Goal: Information Seeking & Learning: Find contact information

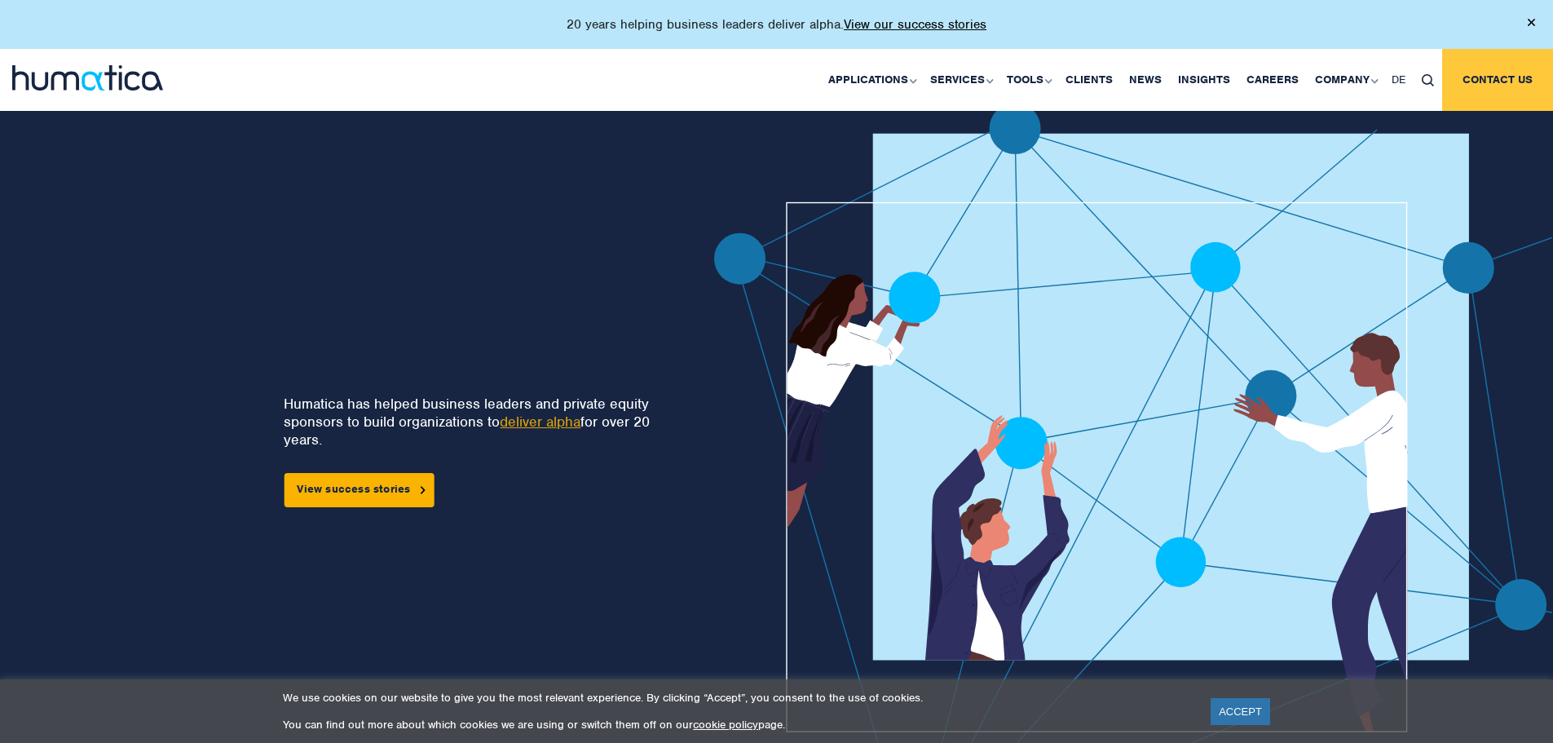
click at [1495, 76] on link "Contact us" at bounding box center [1497, 80] width 111 height 62
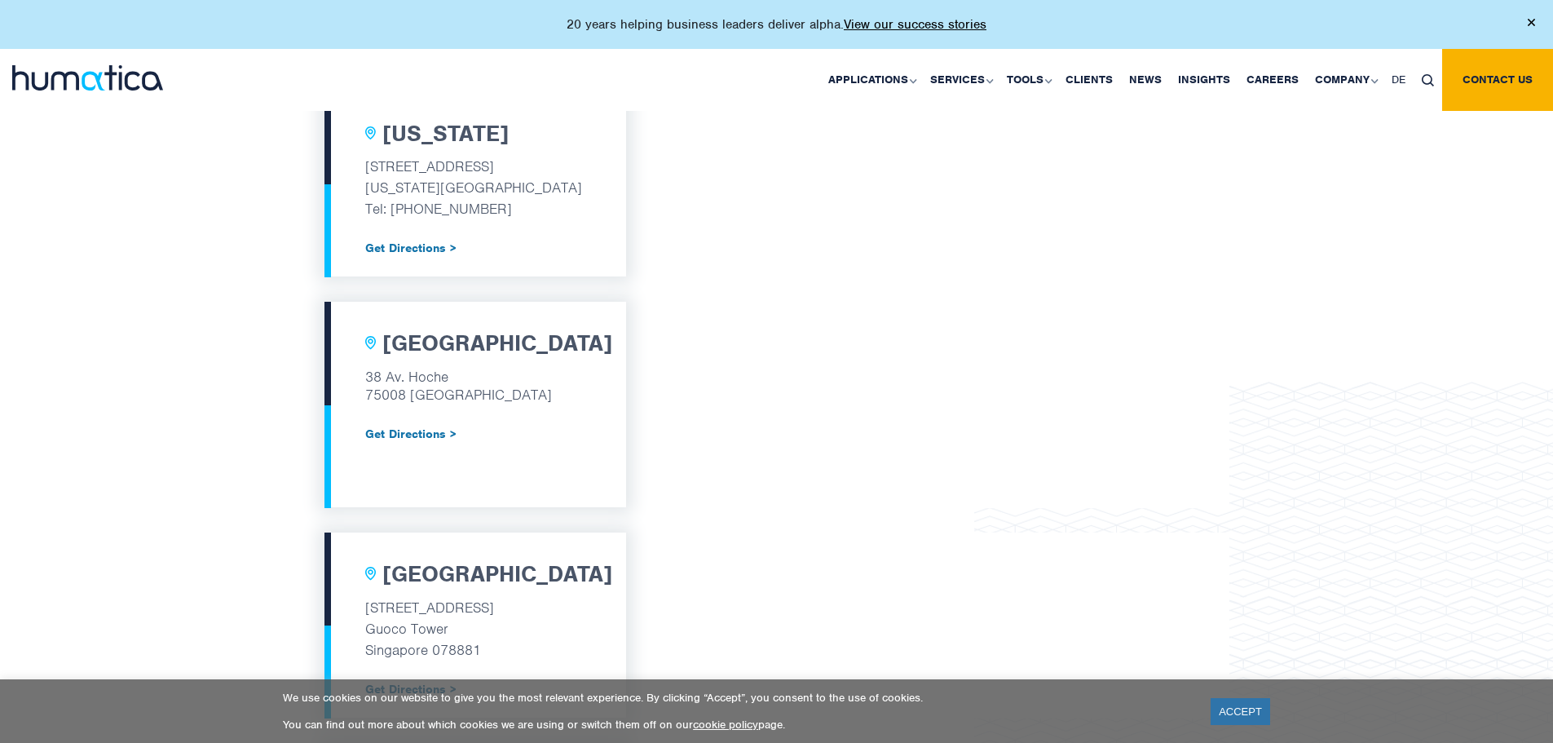
scroll to position [1304, 0]
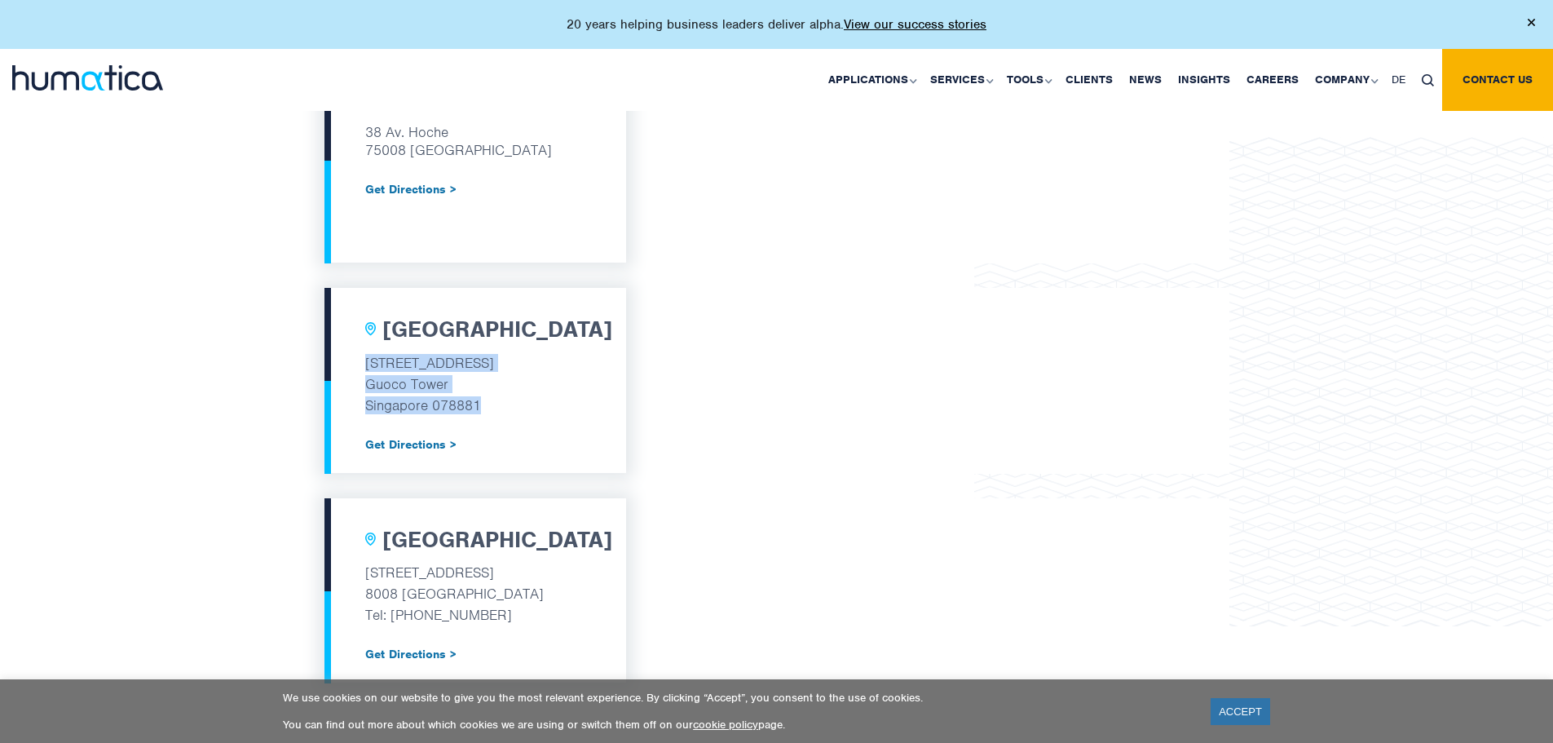
drag, startPoint x: 368, startPoint y: 365, endPoint x: 499, endPoint y: 399, distance: 135.6
click at [499, 399] on div "Singapore 1 Wallich Street, #14-01 Guoco Tower Singapore 078881 Get Directions >" at bounding box center [475, 380] width 302 height 184
copy div "1 Wallich Street, #14-01 Guoco Tower Singapore 078881"
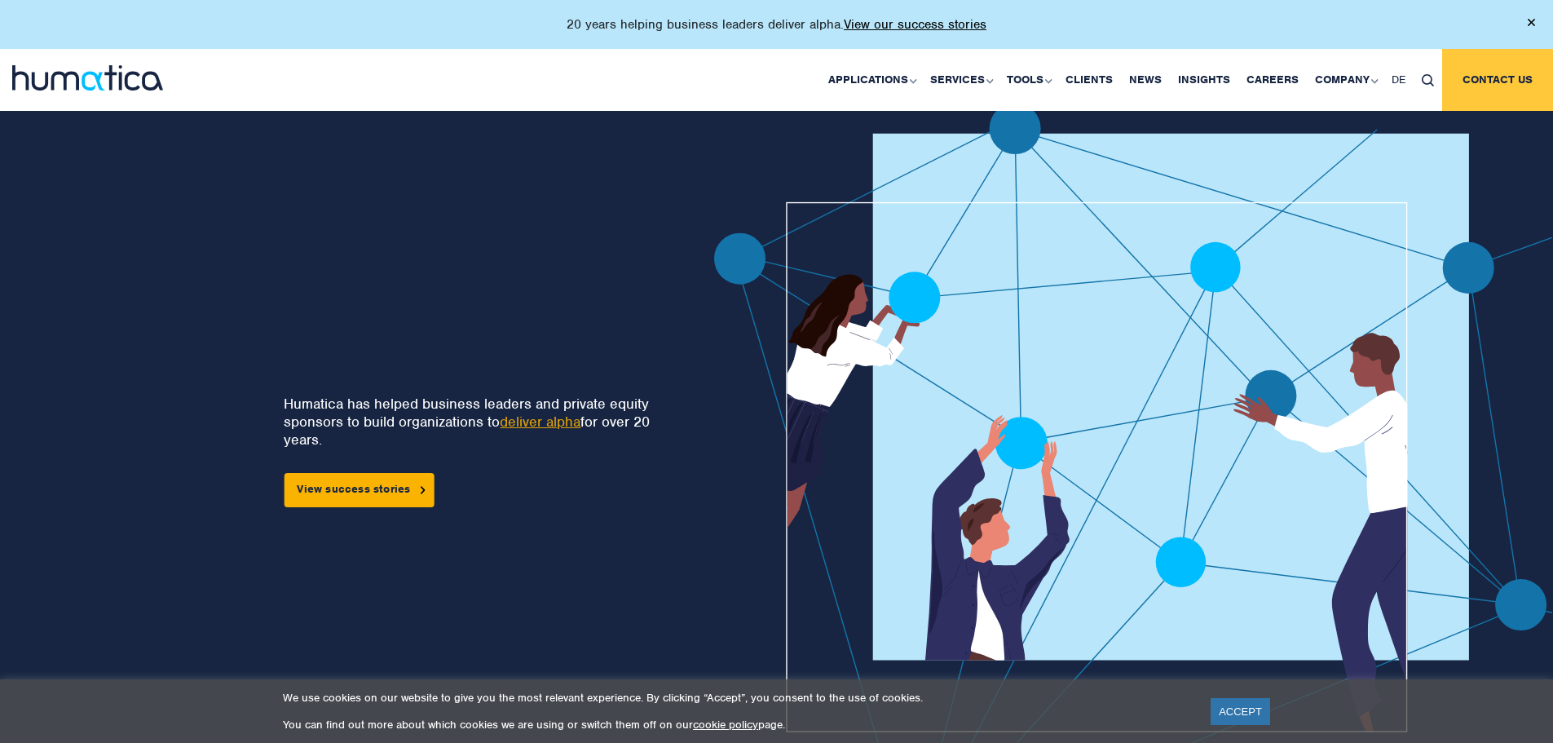
click at [1503, 77] on link "Contact us" at bounding box center [1497, 80] width 111 height 62
